Goal: Use online tool/utility: Utilize a website feature to perform a specific function

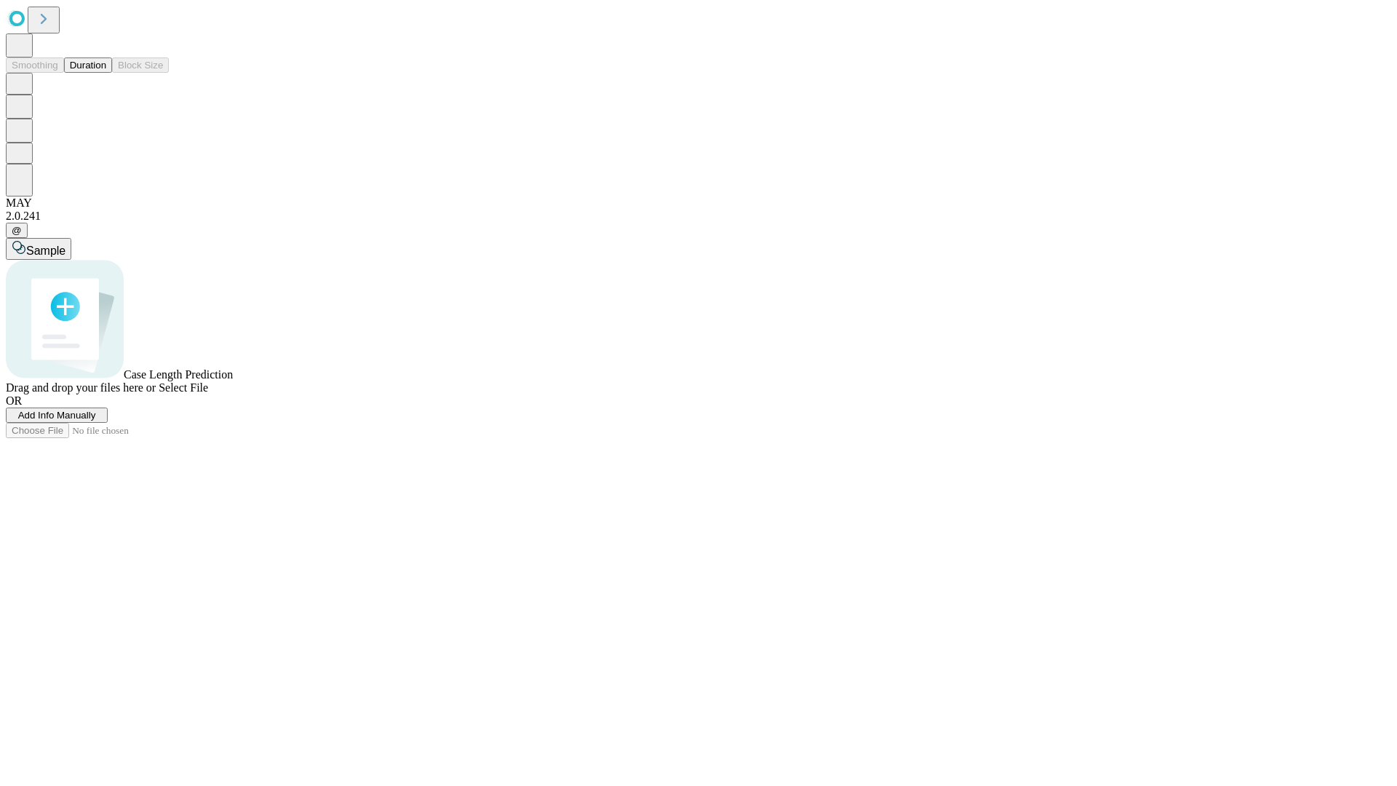
click at [106, 73] on button "Duration" at bounding box center [88, 64] width 48 height 15
click at [66, 245] on span "Sample" at bounding box center [45, 251] width 39 height 12
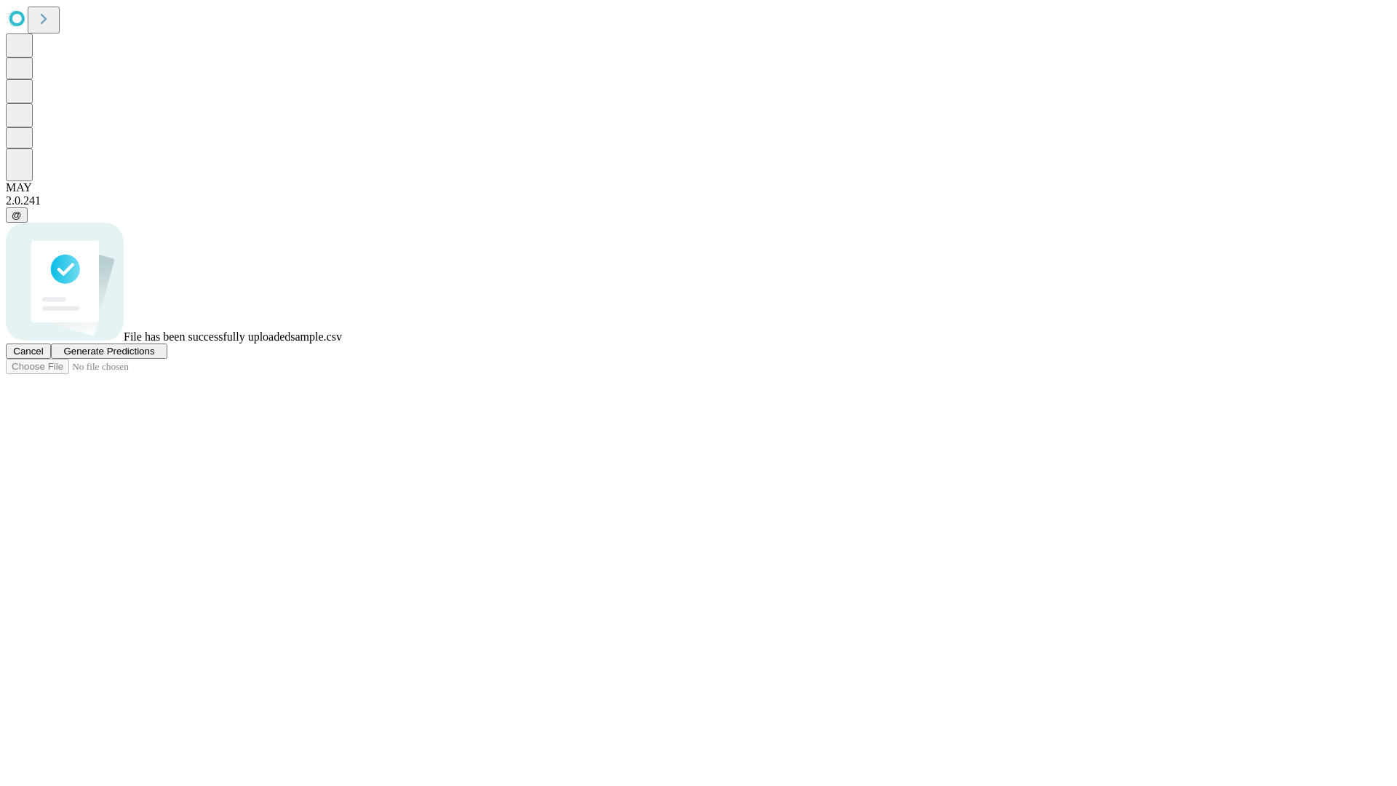
click at [154, 357] on span "Generate Predictions" at bounding box center [108, 351] width 91 height 11
